Goal: Task Accomplishment & Management: Use online tool/utility

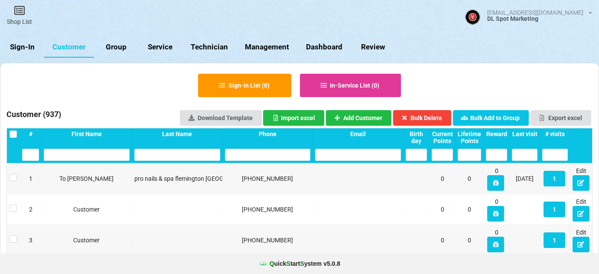
select select "100"
click at [30, 48] on link "Sign-In" at bounding box center [22, 47] width 44 height 21
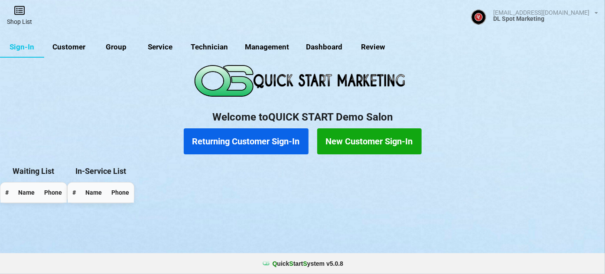
click at [23, 15] on icon at bounding box center [19, 10] width 12 height 10
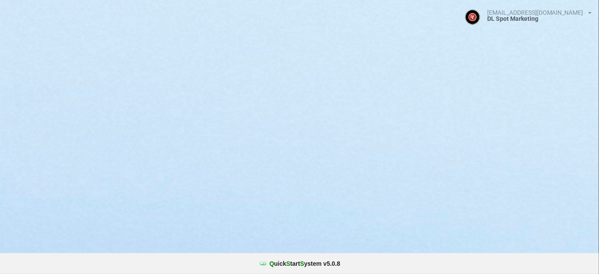
select select "25"
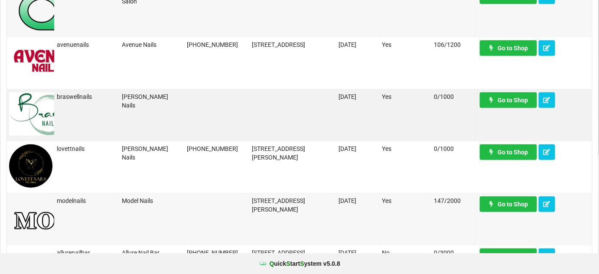
scroll to position [210, 0]
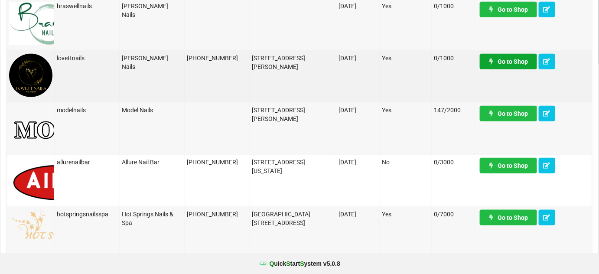
click at [502, 63] on link "Go to Shop" at bounding box center [507, 62] width 57 height 16
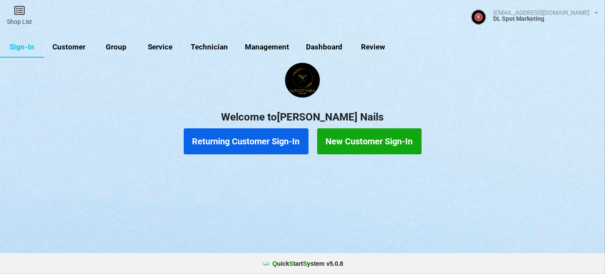
click at [78, 44] on link "Customer" at bounding box center [69, 47] width 50 height 21
select select "25"
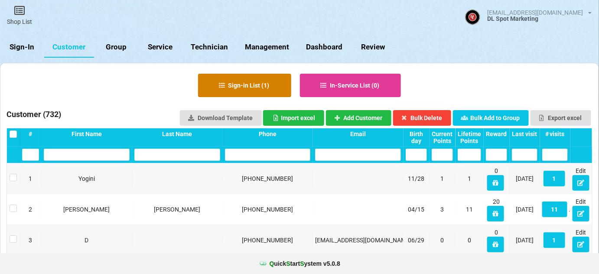
click at [246, 87] on button "Sign-in List ( 1 )" at bounding box center [244, 85] width 93 height 23
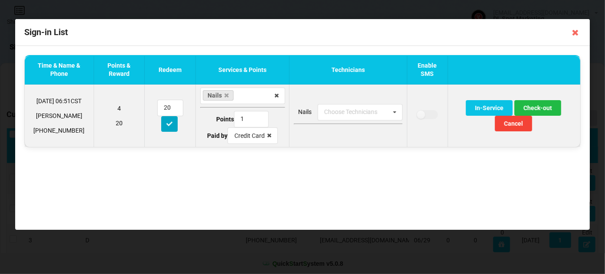
click at [168, 123] on icon at bounding box center [168, 123] width 7 height 5
type input "0"
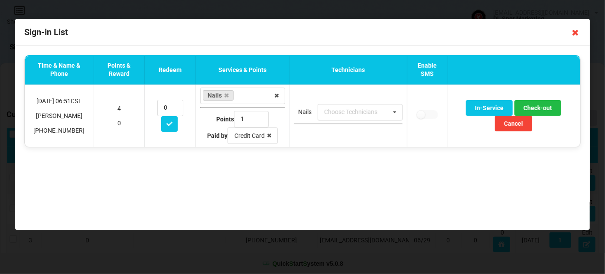
click at [575, 31] on icon at bounding box center [575, 33] width 14 height 14
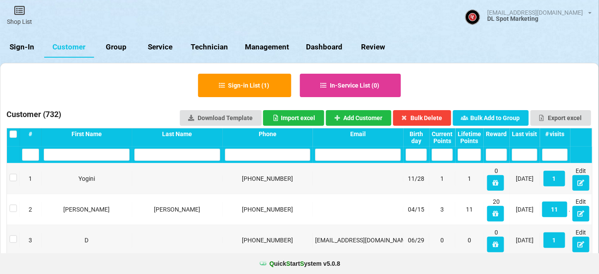
click at [253, 152] on input "text" at bounding box center [268, 155] width 86 height 12
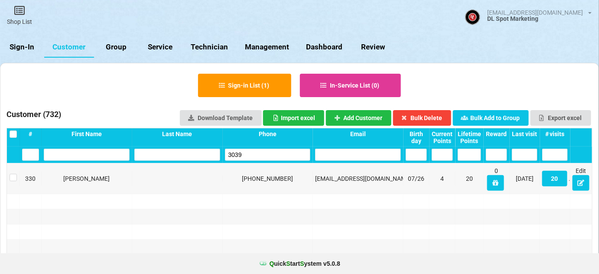
type input "3039"
click at [19, 46] on link "Sign-In" at bounding box center [22, 47] width 44 height 21
